Goal: Task Accomplishment & Management: Complete application form

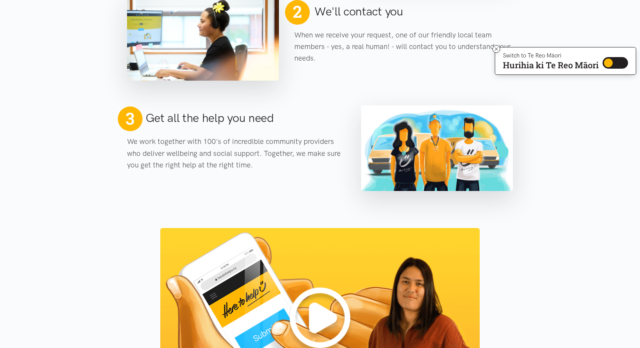
scroll to position [276, 0]
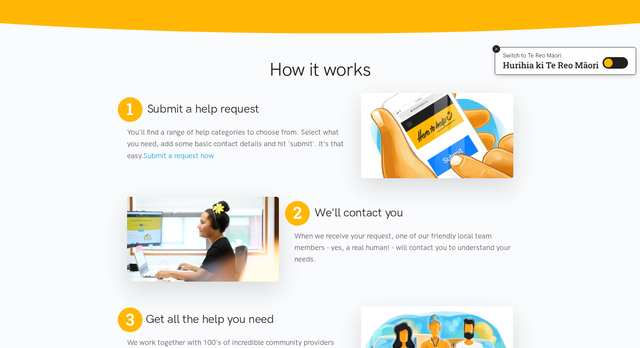
click at [497, 48] on icon at bounding box center [496, 49] width 6 height 6
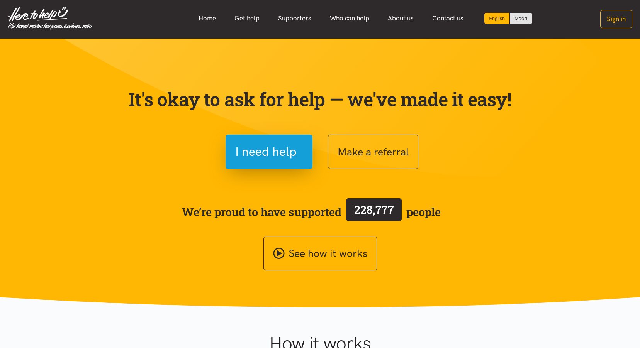
scroll to position [0, 0]
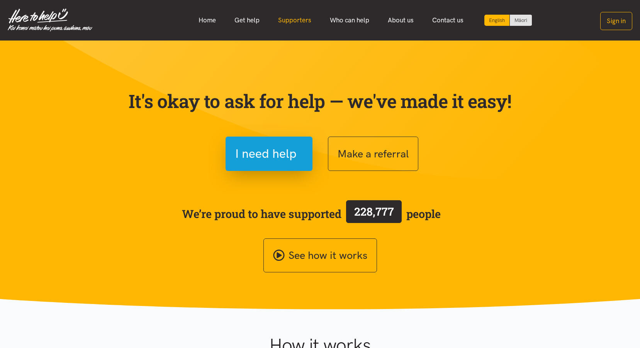
click at [295, 23] on link "Supporters" at bounding box center [295, 20] width 52 height 17
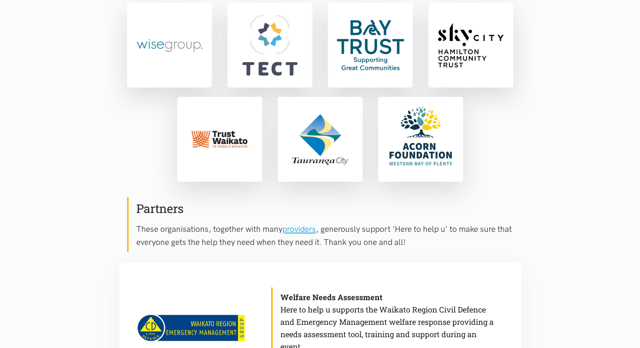
scroll to position [17, 0]
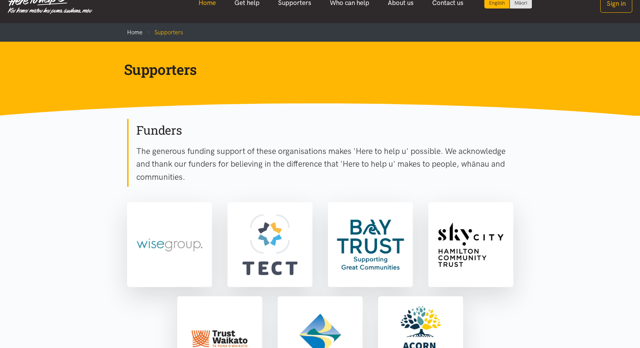
click at [203, 7] on link "Home" at bounding box center [207, 3] width 36 height 17
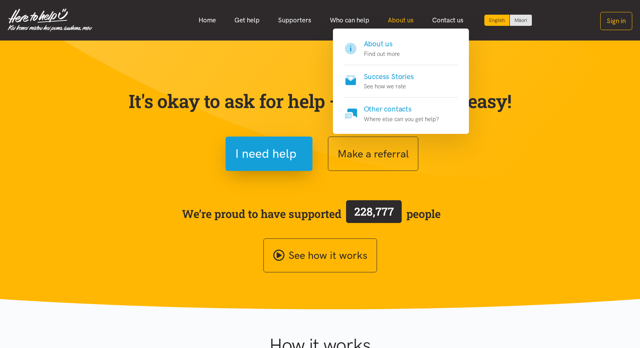
click at [400, 21] on link "About us" at bounding box center [400, 20] width 44 height 17
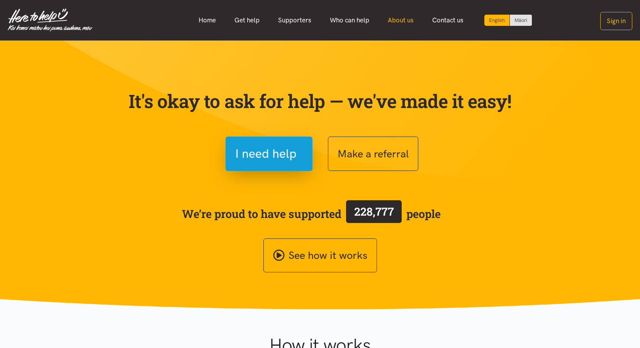
click at [400, 21] on link "About us" at bounding box center [400, 20] width 44 height 17
click at [258, 20] on link "Get help" at bounding box center [247, 20] width 44 height 17
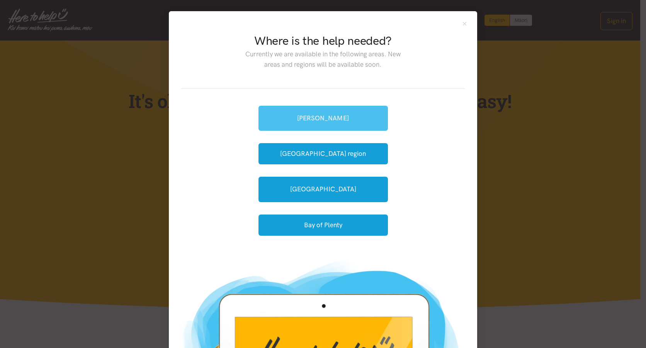
click at [304, 115] on link "[PERSON_NAME]" at bounding box center [322, 118] width 129 height 25
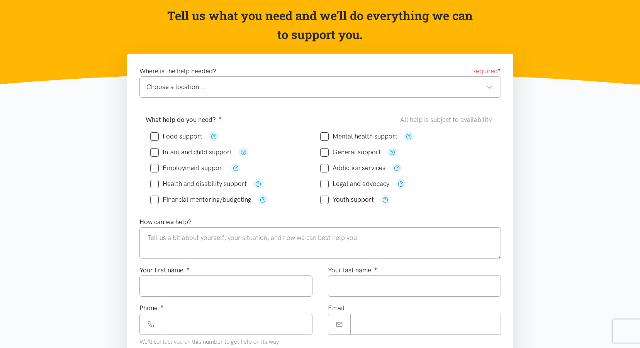
scroll to position [77, 0]
click at [310, 97] on div "Choose a location... Choose a location..." at bounding box center [319, 87] width 361 height 21
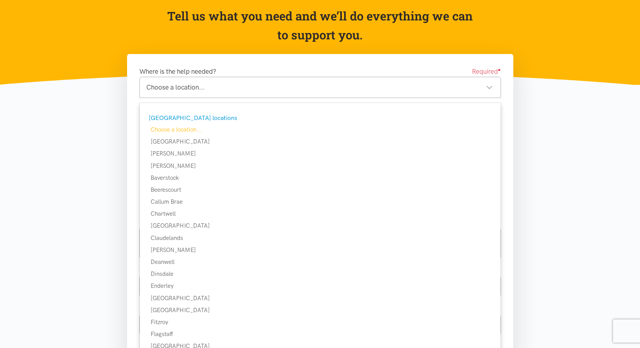
click at [310, 96] on div "Choose a location... Choose a location..." at bounding box center [319, 87] width 361 height 21
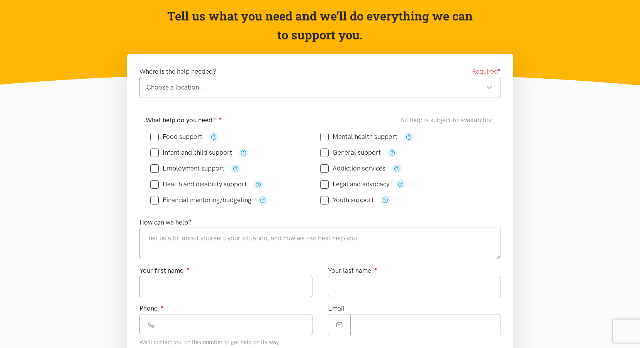
click at [309, 96] on div "Choose a location... Choose a location..." at bounding box center [319, 87] width 361 height 21
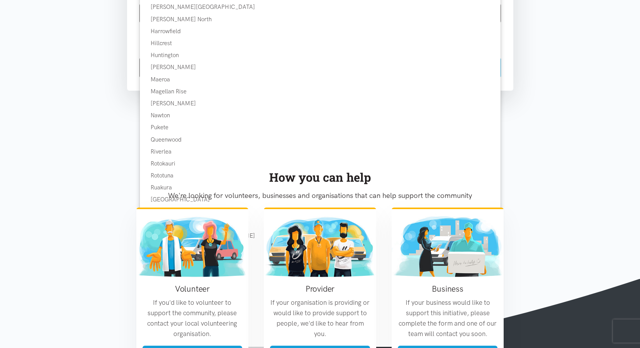
scroll to position [502, 0]
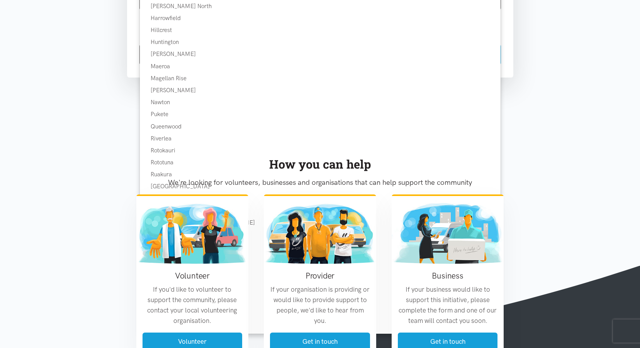
click at [529, 146] on section "How you can help We're looking for volunteers, businesses and organisations tha…" at bounding box center [320, 250] width 640 height 246
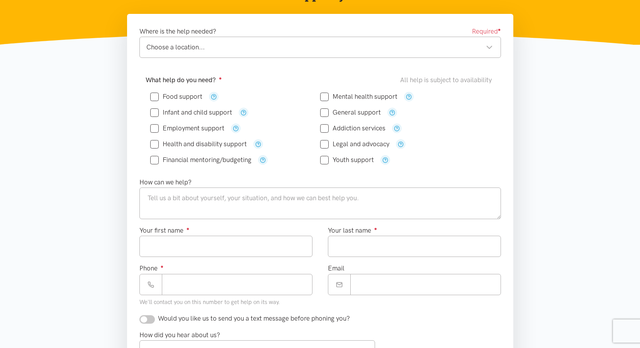
scroll to position [116, 0]
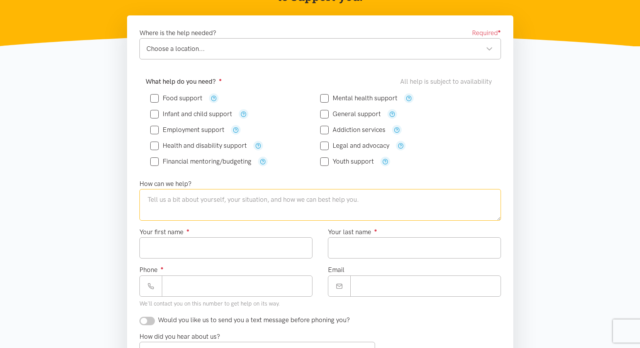
click at [180, 205] on textarea at bounding box center [319, 205] width 361 height 32
click at [256, 147] on icon "button" at bounding box center [258, 146] width 6 height 6
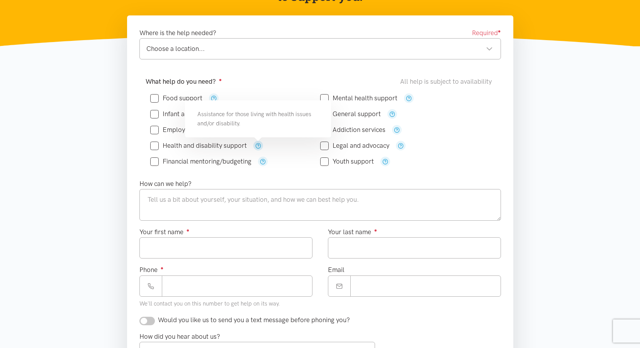
click at [256, 147] on icon "button" at bounding box center [258, 146] width 6 height 6
click at [261, 160] on icon "button" at bounding box center [263, 162] width 6 height 6
